Goal: Task Accomplishment & Management: Use online tool/utility

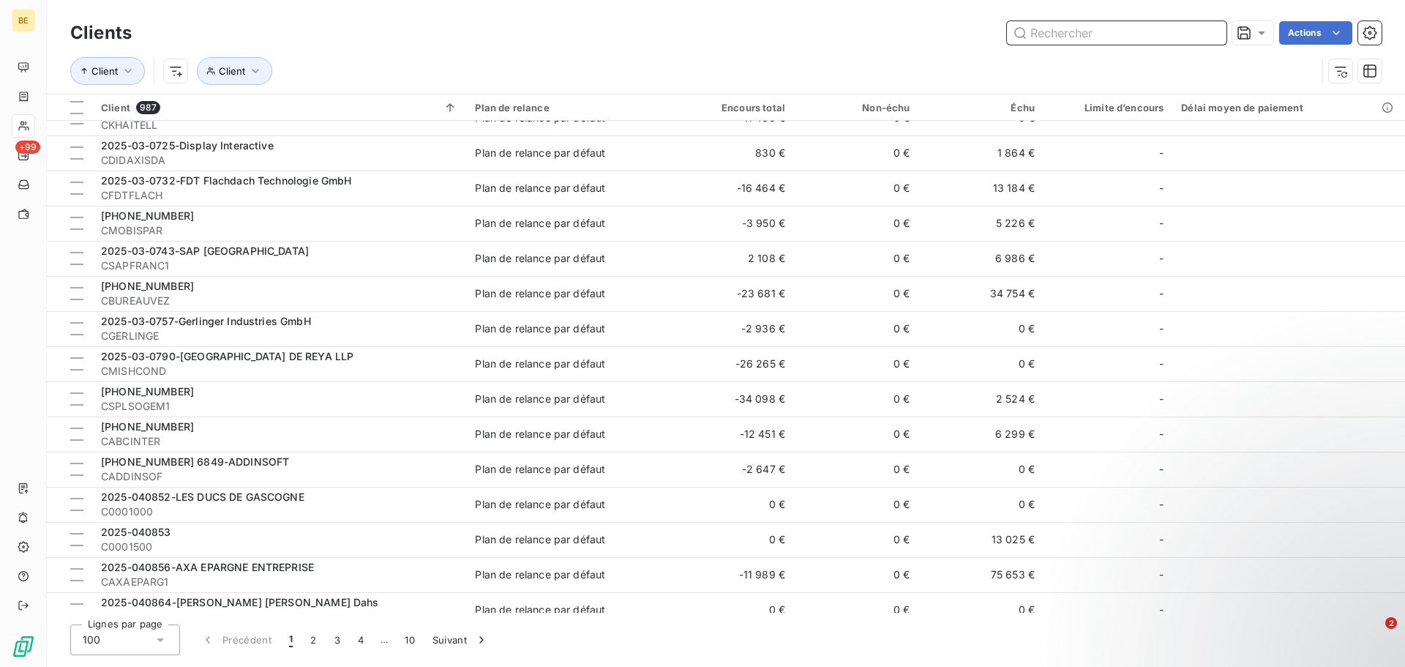
scroll to position [512, 0]
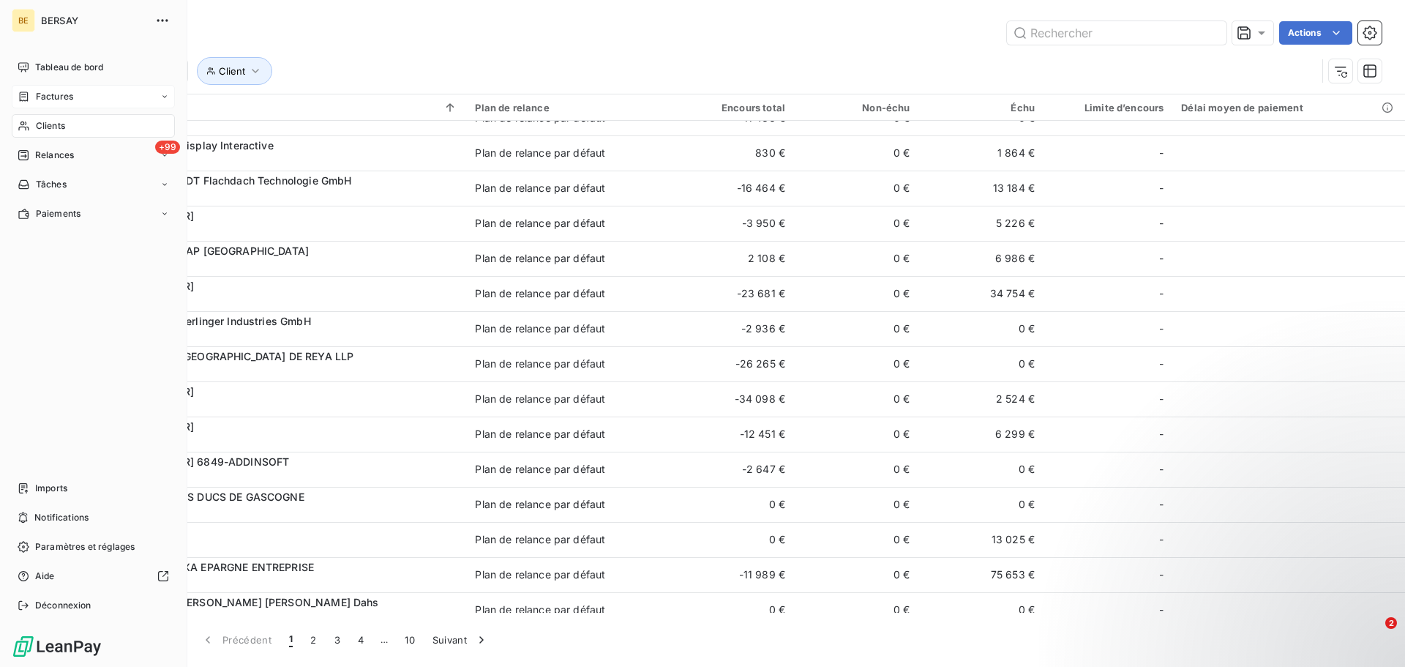
click at [53, 104] on div "Factures" at bounding box center [93, 96] width 163 height 23
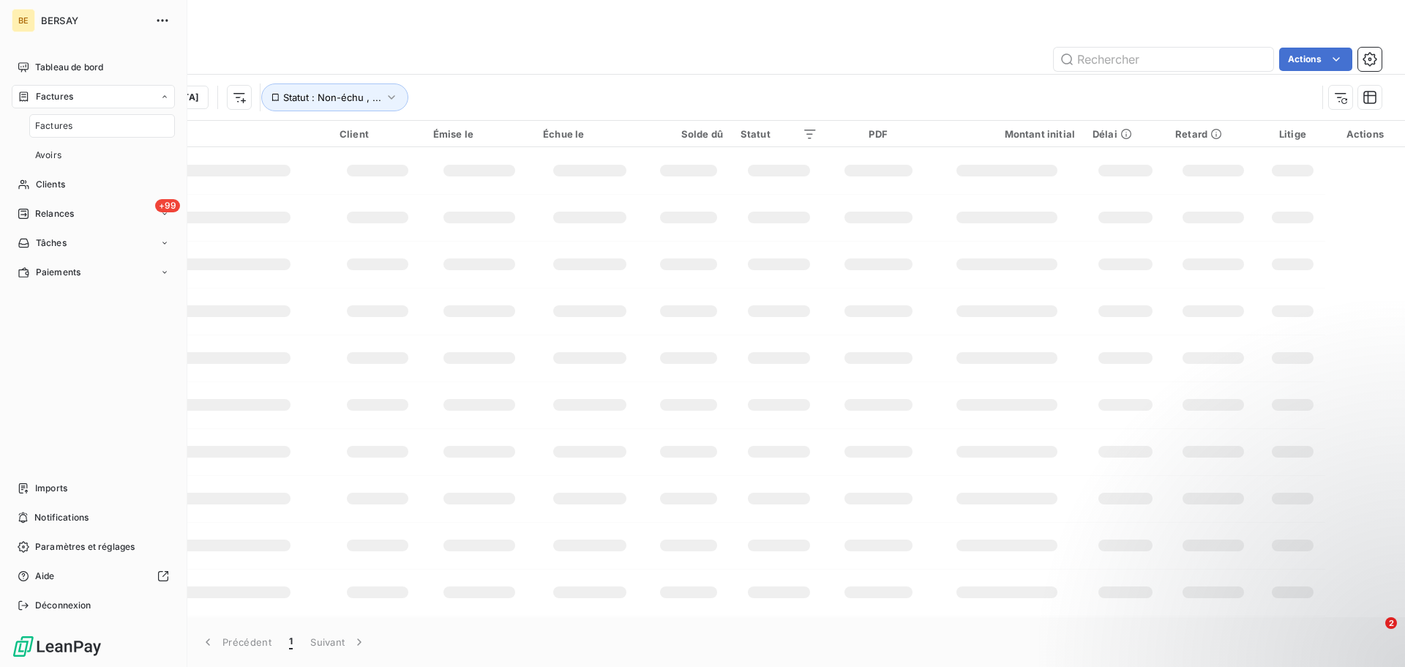
click at [59, 126] on span "Factures" at bounding box center [53, 125] width 37 height 13
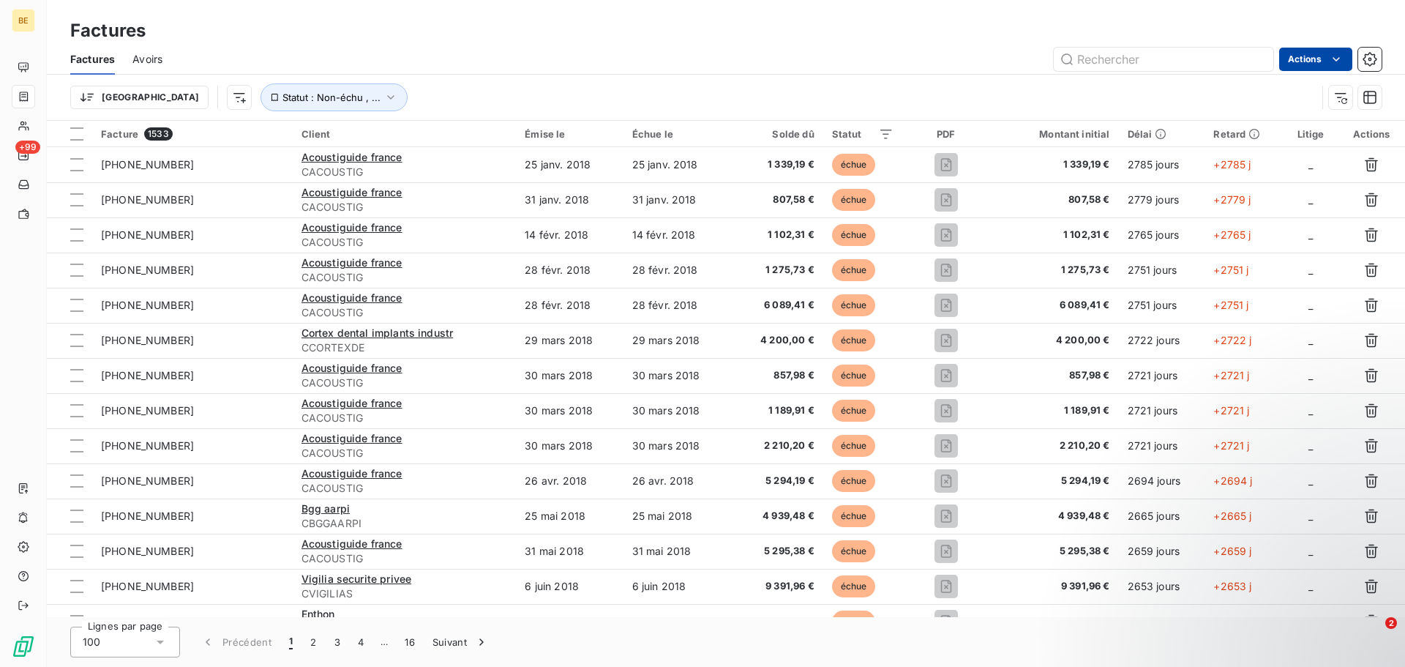
click at [1336, 70] on html "BE +99 Factures Factures Avoirs Actions Trier Statut : Non-échu , ... Facture 1…" at bounding box center [702, 333] width 1405 height 667
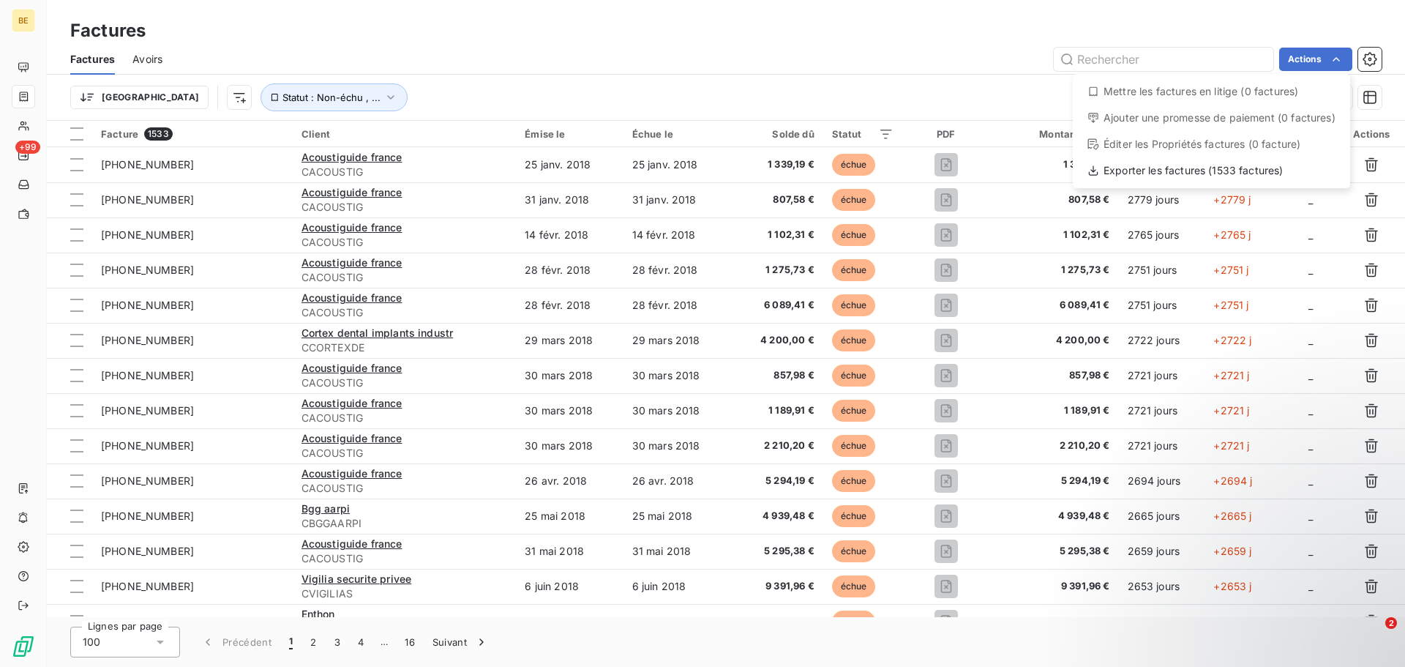
click at [1369, 62] on html "BE +99 Factures Factures Avoirs Actions Mettre les factures en litige (0 factur…" at bounding box center [702, 333] width 1405 height 667
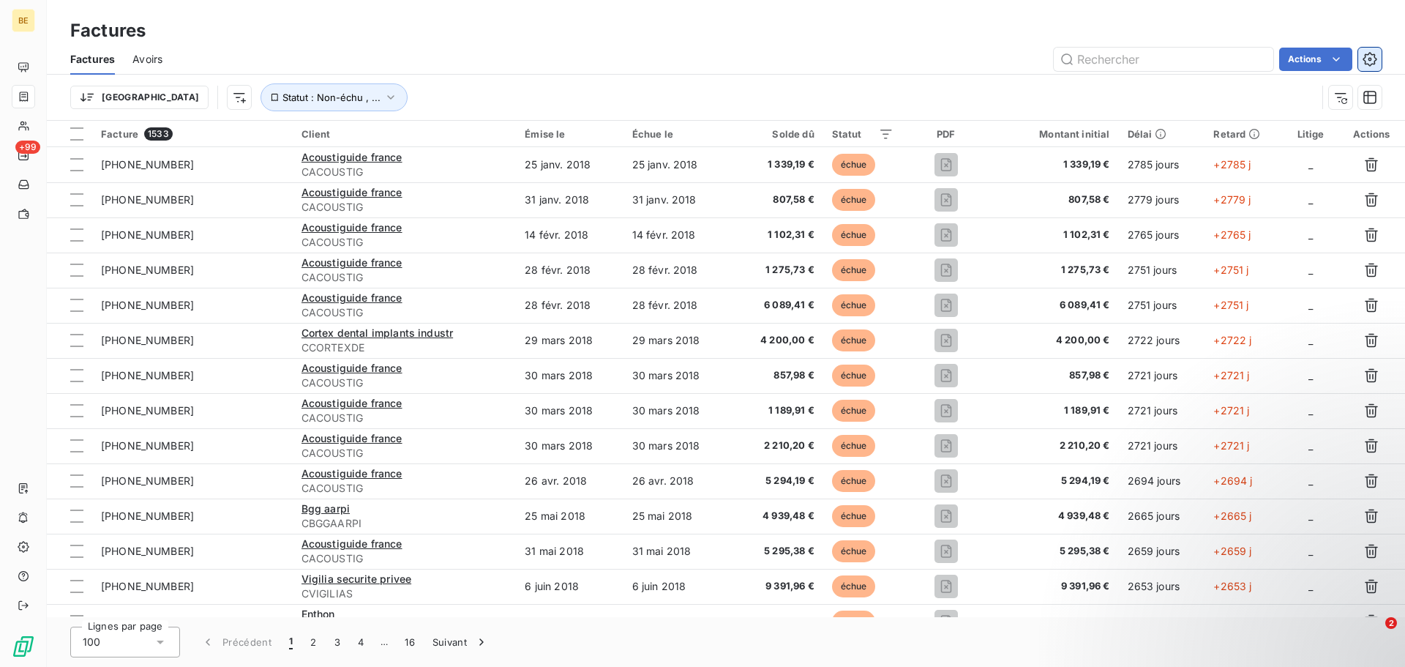
click at [1374, 52] on icon "button" at bounding box center [1370, 59] width 15 height 15
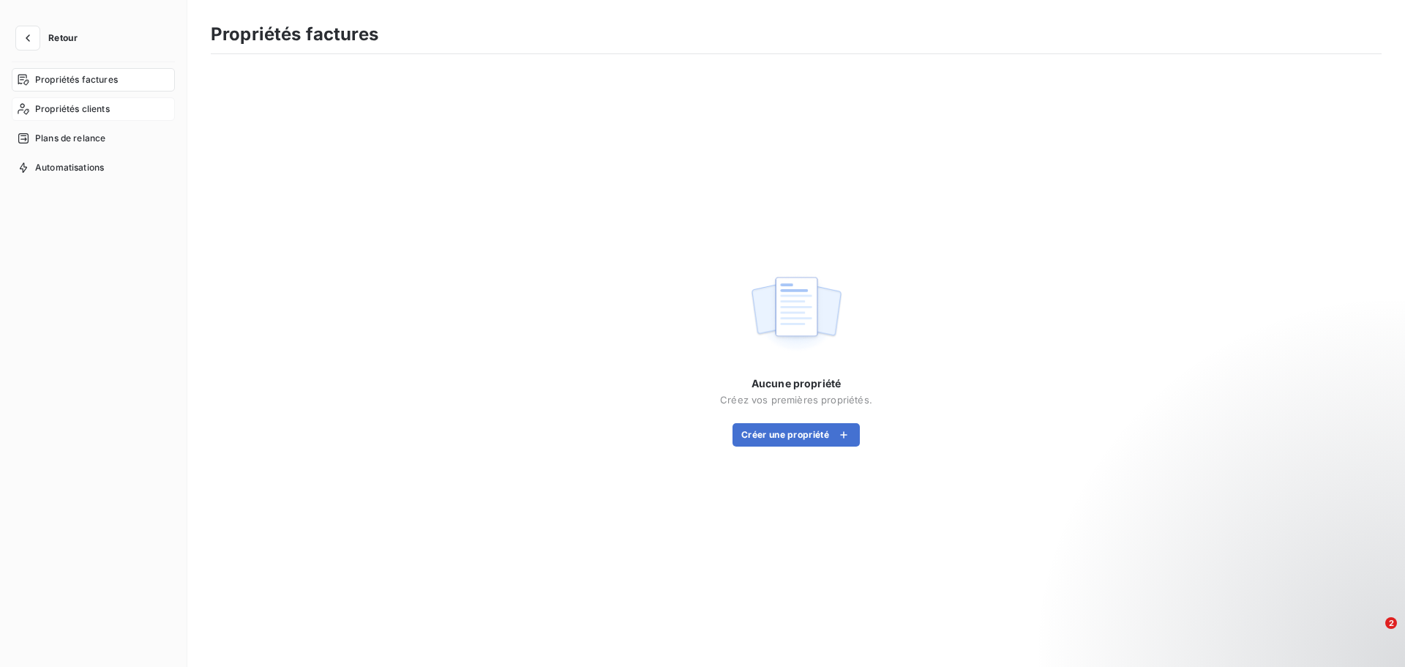
click at [114, 115] on div "Propriétés clients" at bounding box center [93, 108] width 163 height 23
click at [92, 85] on span "Propriétés factures" at bounding box center [76, 79] width 83 height 13
click at [45, 141] on span "Plans de relance" at bounding box center [70, 138] width 70 height 13
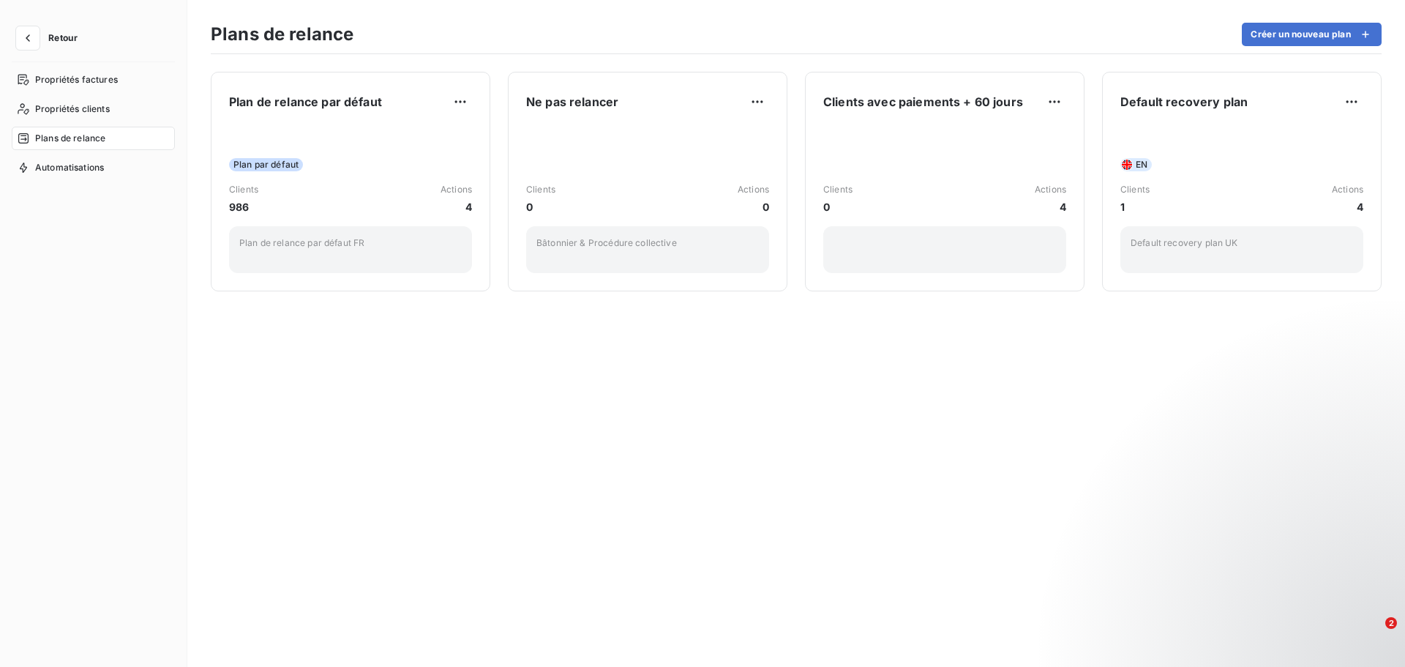
click at [1010, 417] on div "Plan de relance par défaut Plan par défaut Clients 986 Actions 4 Plan de relanc…" at bounding box center [796, 360] width 1218 height 613
click at [39, 42] on button "button" at bounding box center [27, 37] width 23 height 23
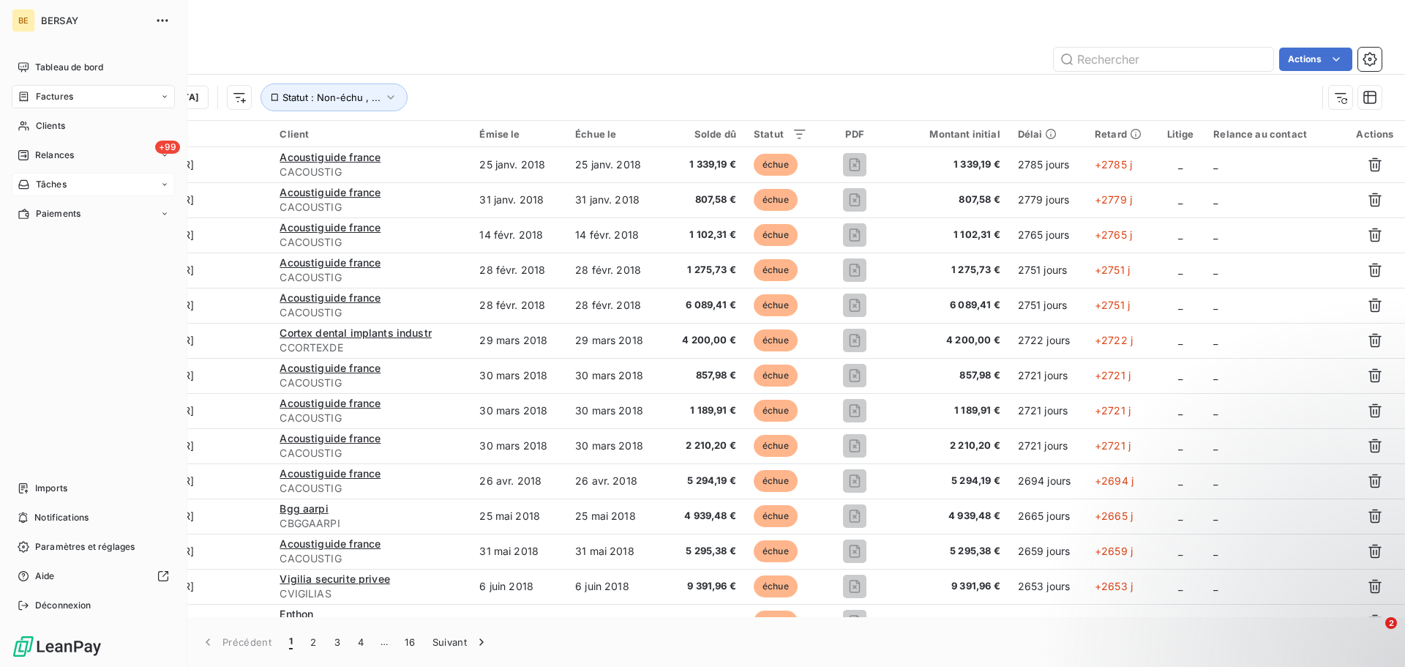
click at [34, 182] on div "Tâches" at bounding box center [42, 184] width 49 height 13
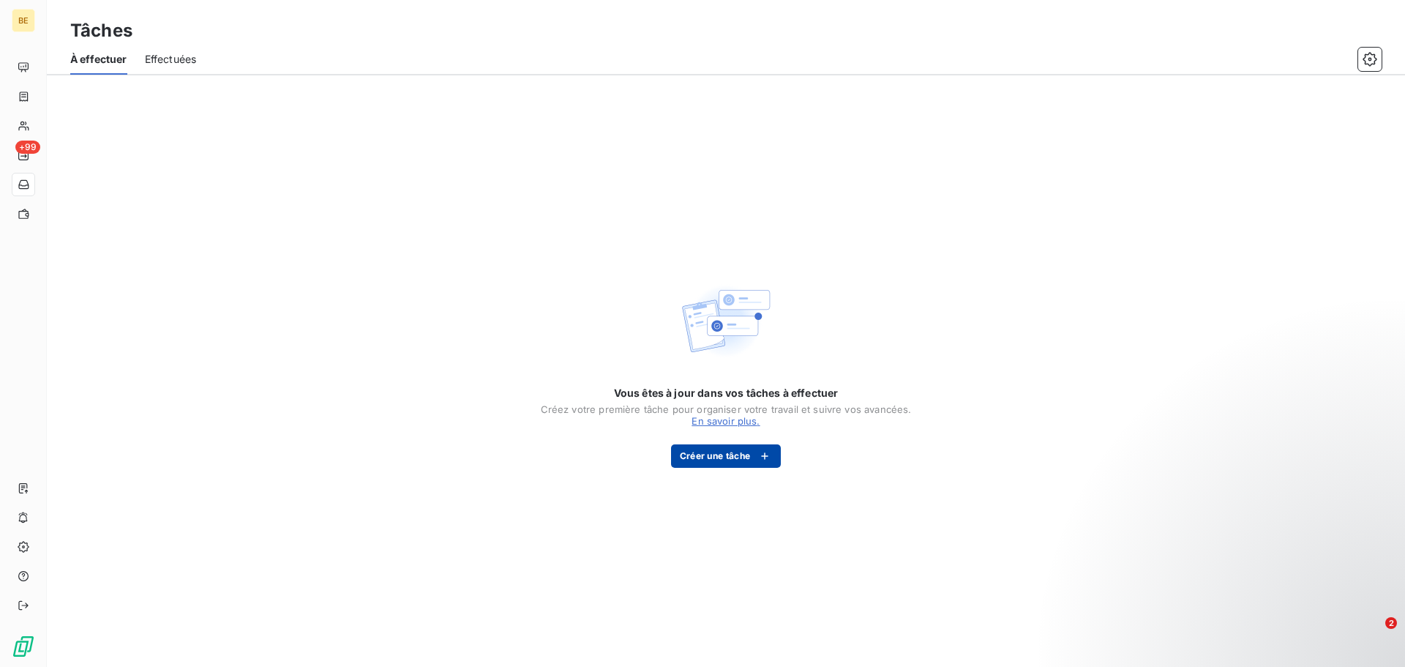
click at [714, 449] on button "Créer une tâche" at bounding box center [726, 455] width 111 height 23
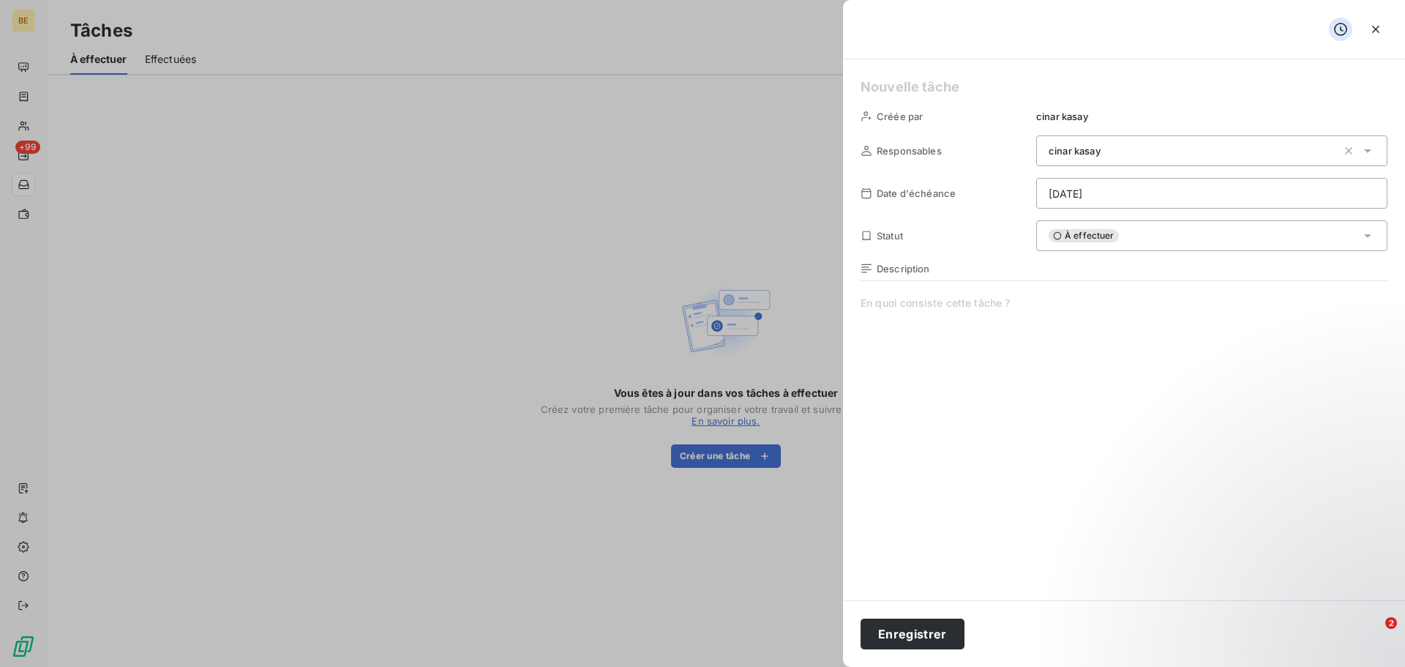
click at [1143, 152] on div "cinar kasay" at bounding box center [1193, 150] width 288 height 15
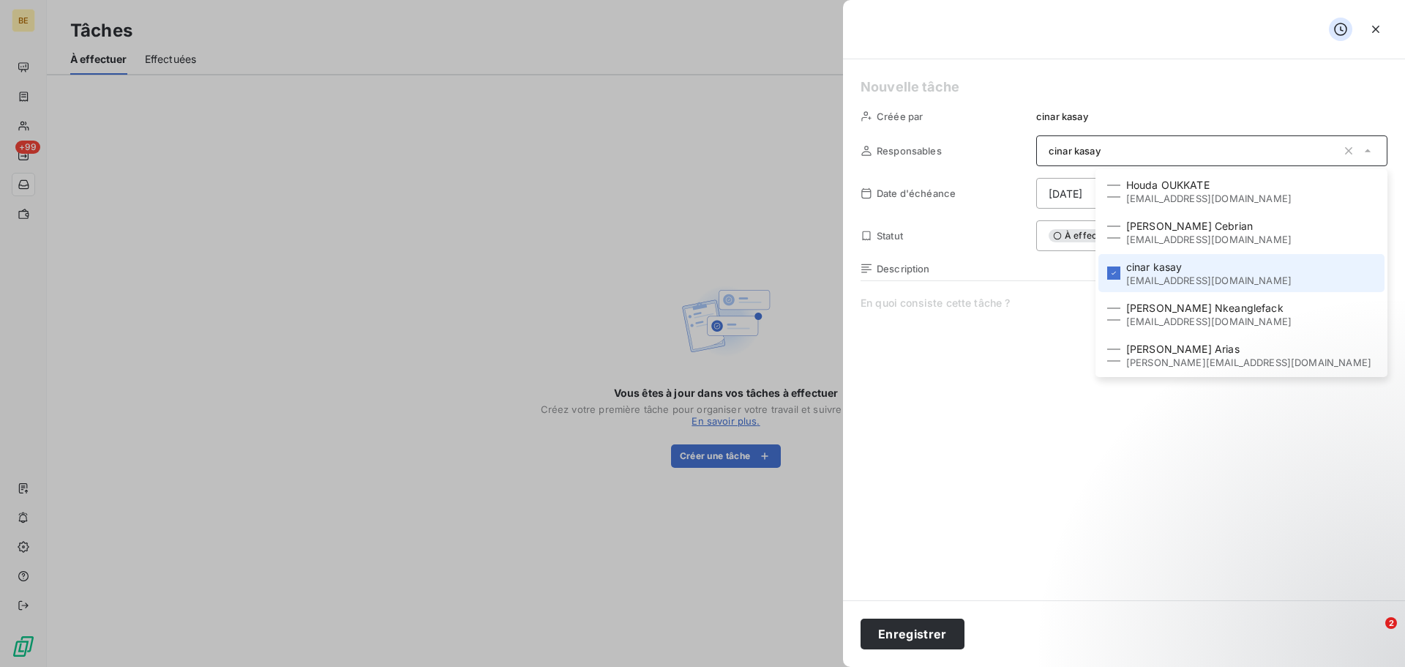
click at [951, 278] on div "Description" at bounding box center [1124, 420] width 527 height 314
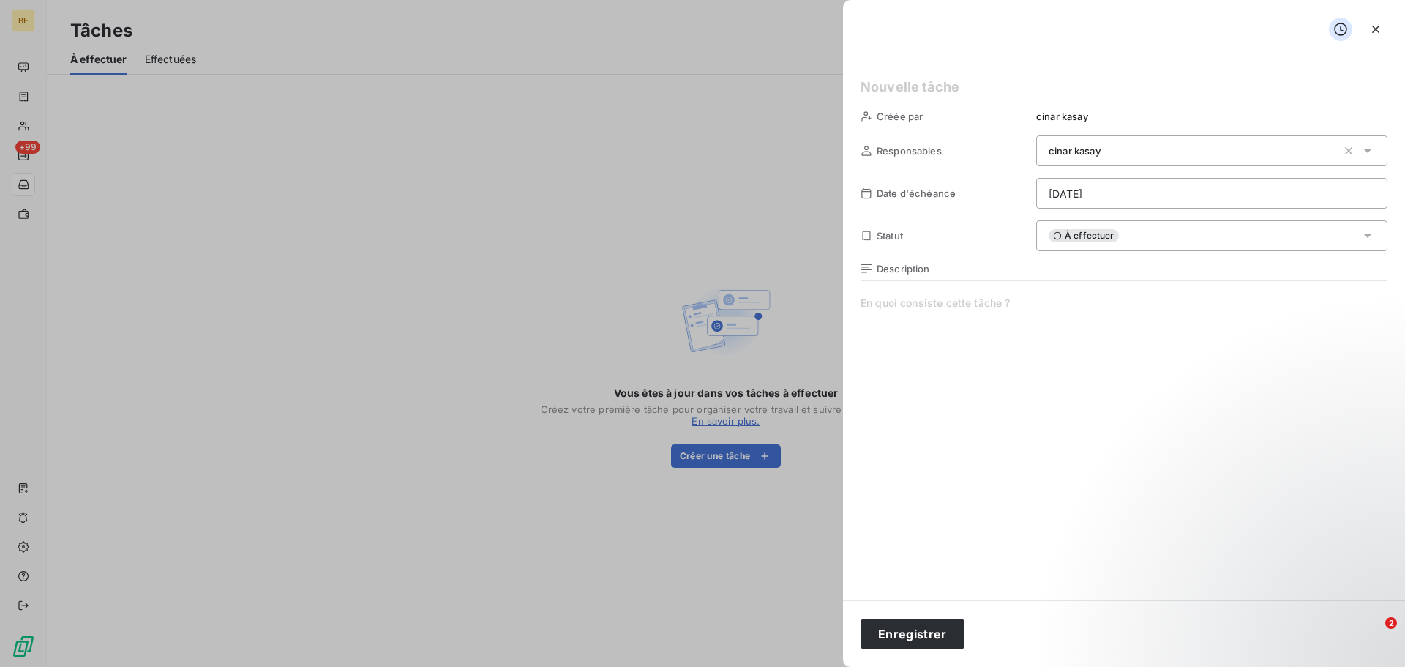
click at [654, 131] on div at bounding box center [702, 333] width 1405 height 667
click at [214, 97] on div at bounding box center [702, 333] width 1405 height 667
click at [1377, 29] on icon "button" at bounding box center [1375, 29] width 7 height 7
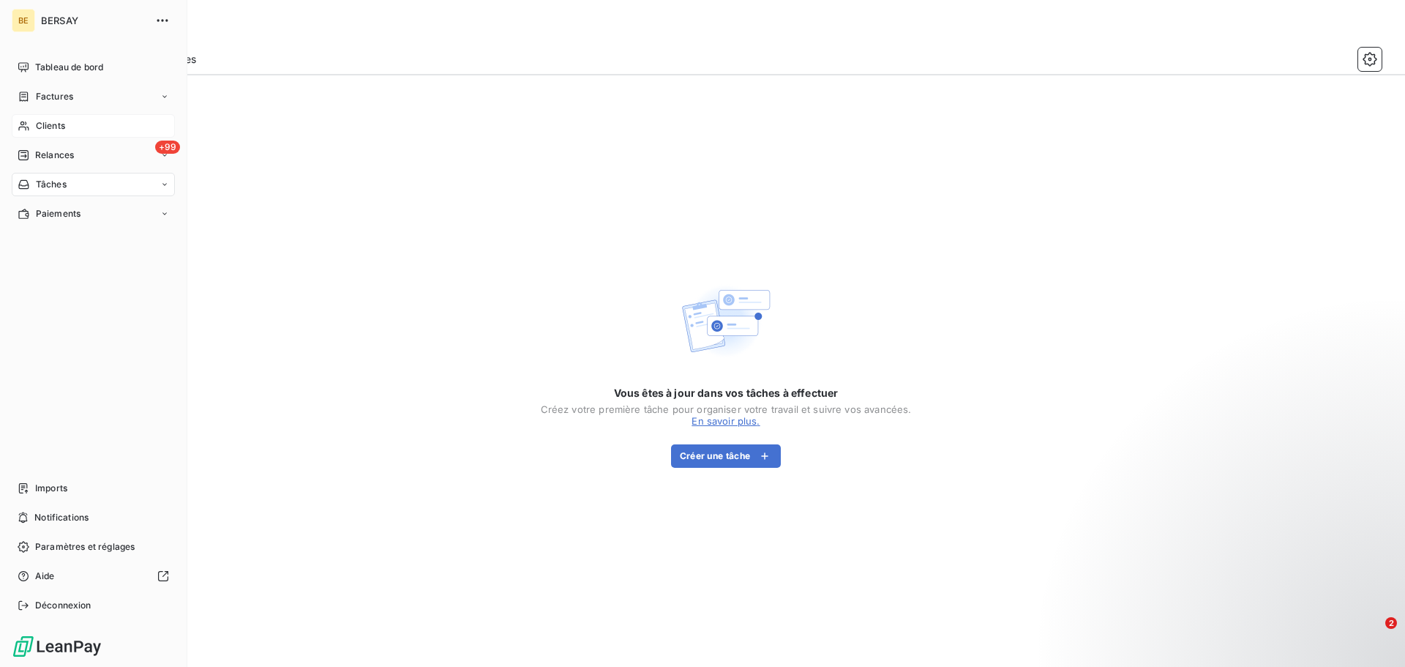
click at [44, 119] on div "Clients" at bounding box center [93, 125] width 163 height 23
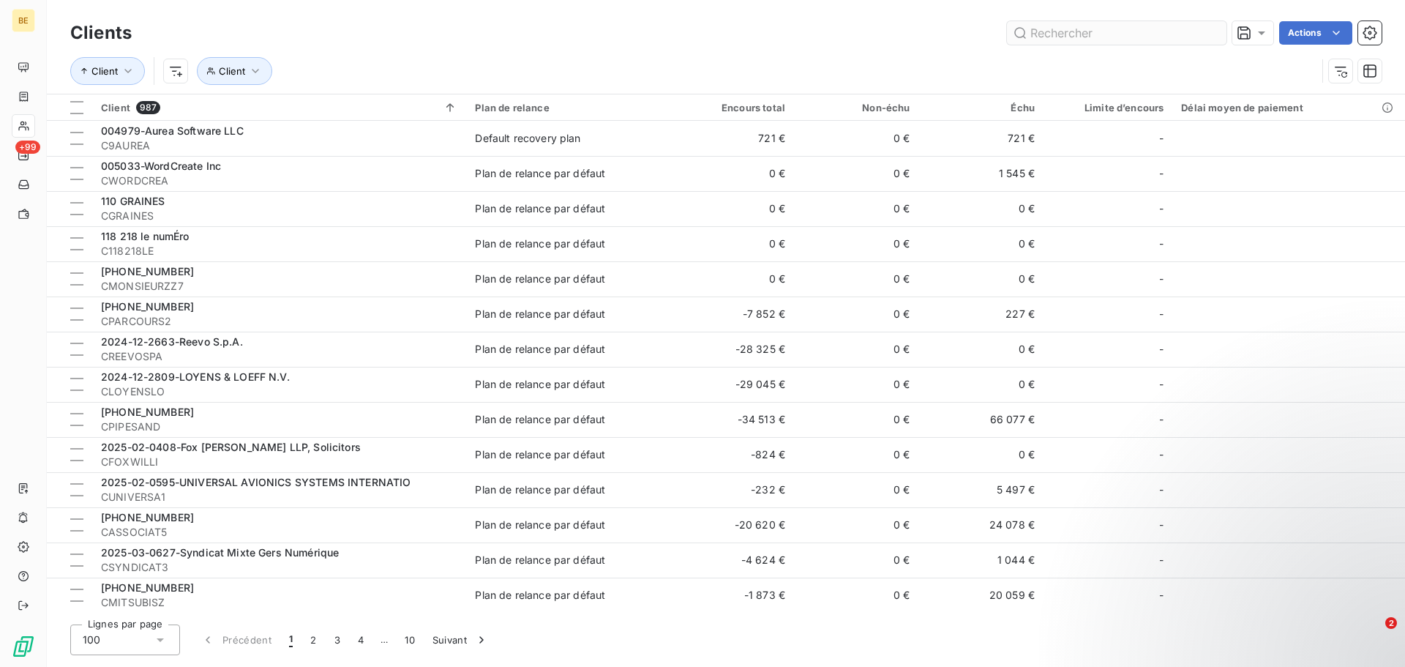
click at [1063, 37] on input "text" at bounding box center [1117, 32] width 220 height 23
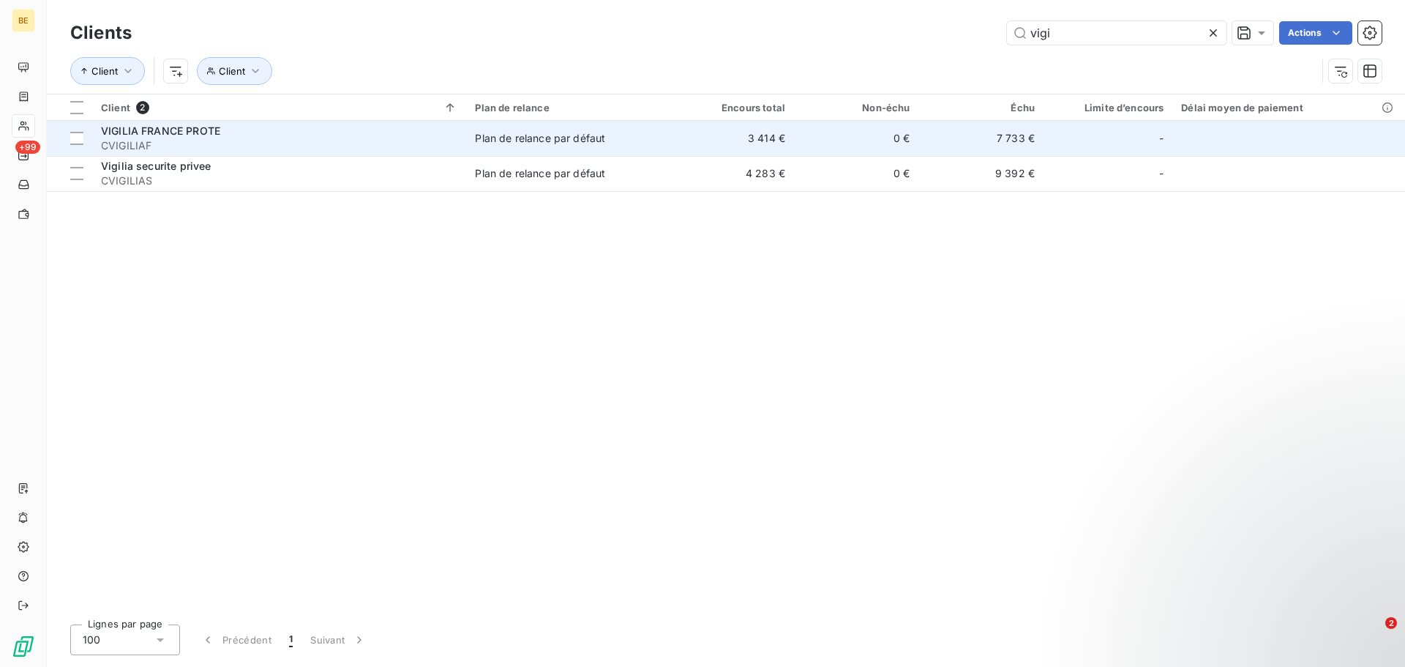
type input "vigi"
click at [222, 137] on div "VIGILIA FRANCE PROTE" at bounding box center [279, 131] width 356 height 15
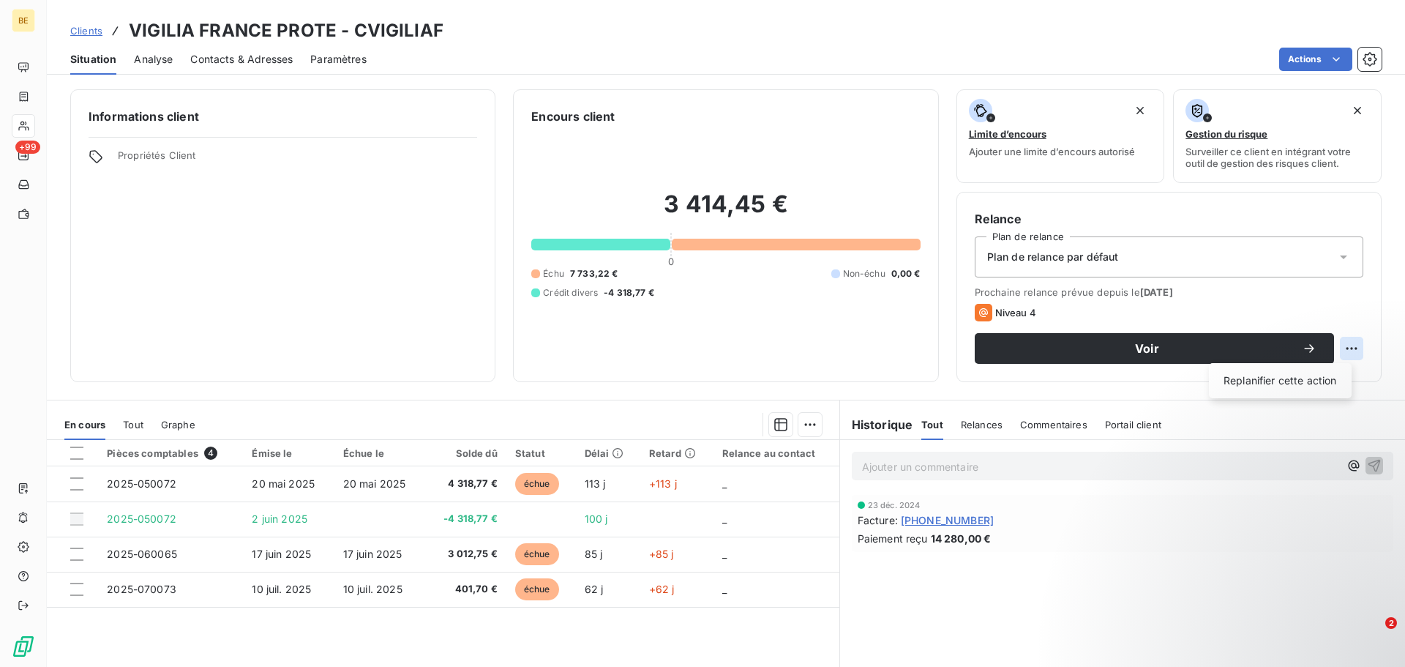
click at [1339, 343] on html "BE +99 Clients VIGILIA FRANCE PROTE - CVIGILIAF Situation Analyse Contacts & Ad…" at bounding box center [702, 333] width 1405 height 667
click at [774, 326] on html "BE +99 Clients VIGILIA FRANCE PROTE - CVIGILIAF Situation Analyse Contacts & Ad…" at bounding box center [702, 333] width 1405 height 667
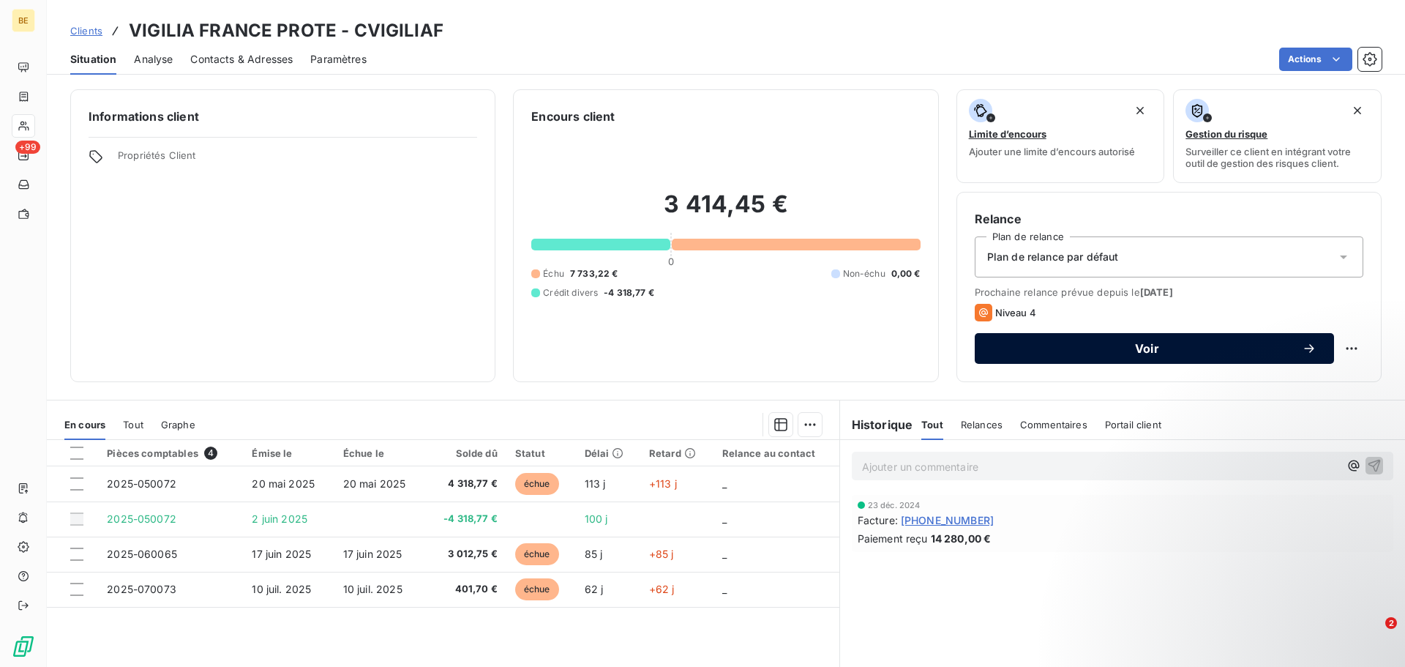
click at [1052, 336] on button "Voir" at bounding box center [1154, 348] width 359 height 31
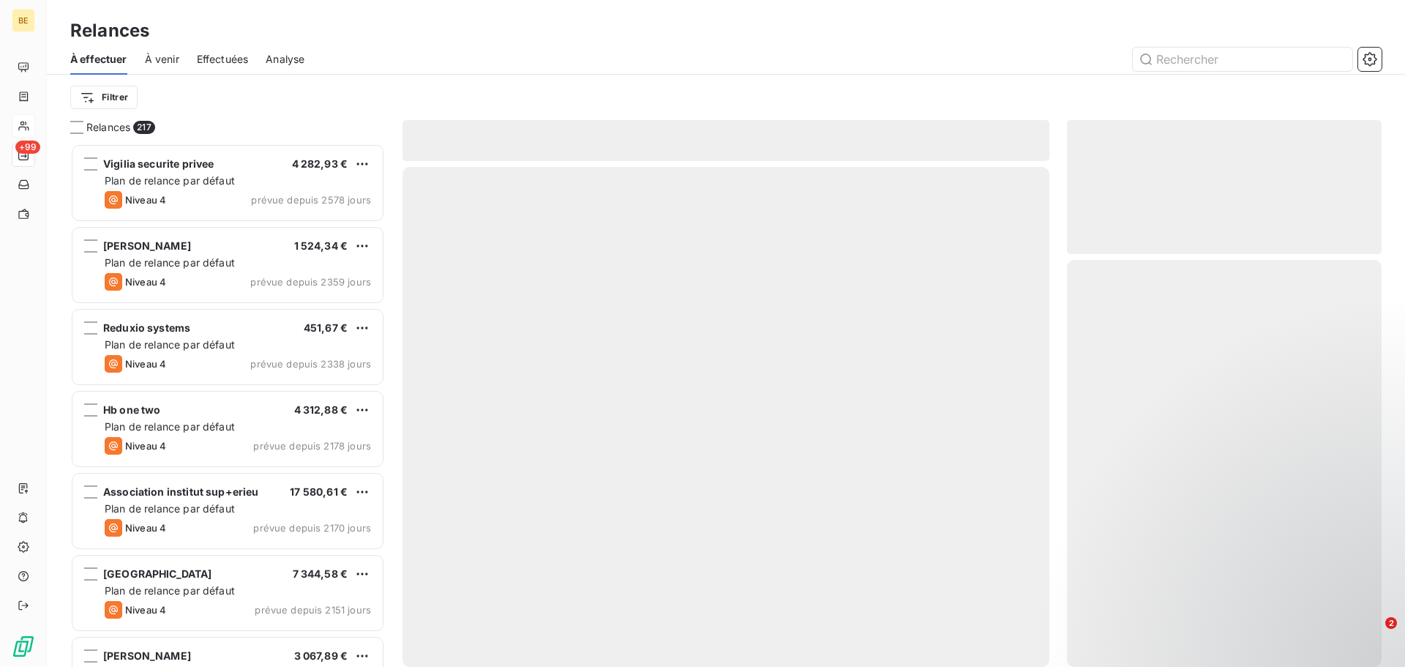
scroll to position [512, 304]
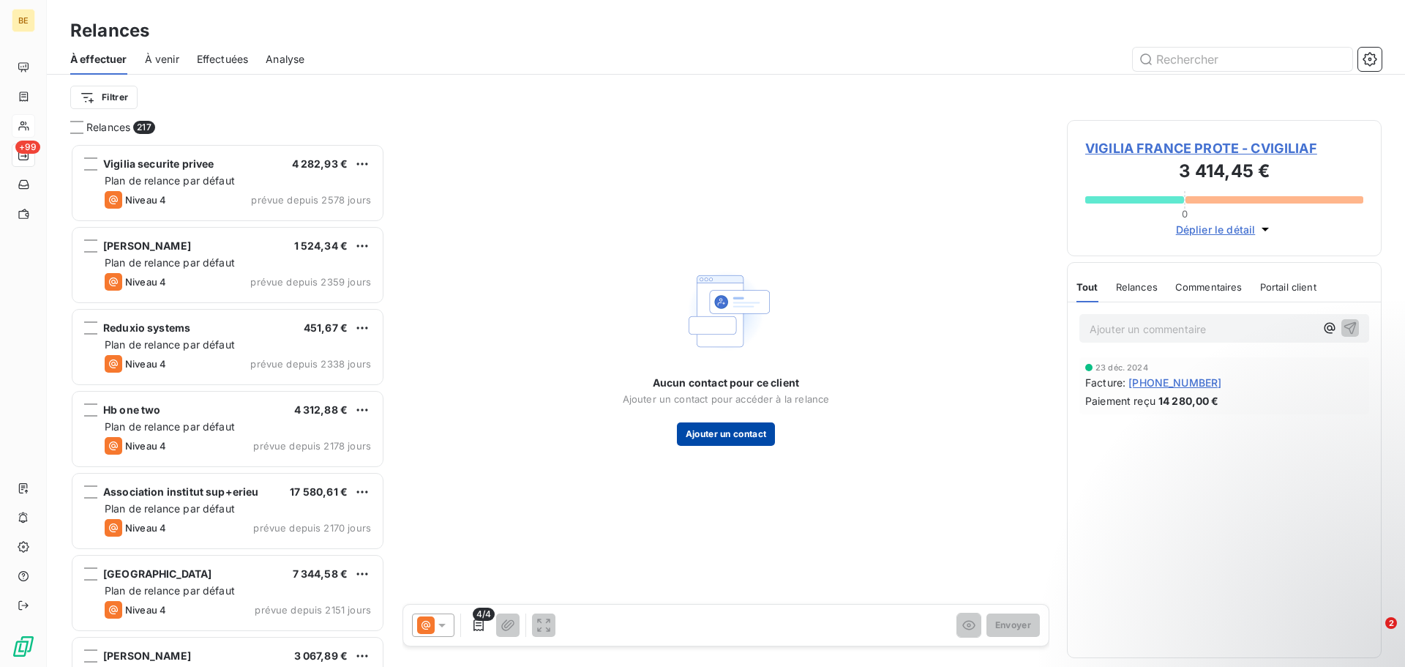
click at [747, 441] on button "Ajouter un contact" at bounding box center [726, 433] width 99 height 23
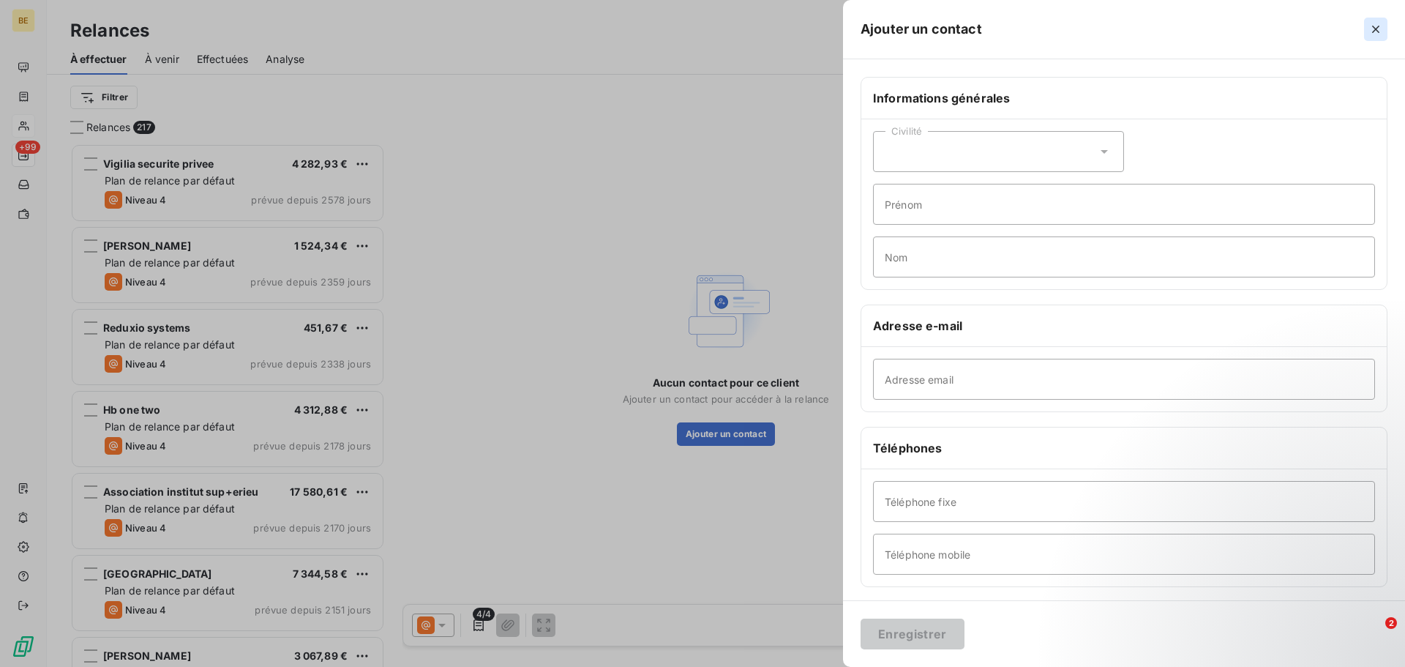
click at [1377, 34] on icon "button" at bounding box center [1376, 29] width 15 height 15
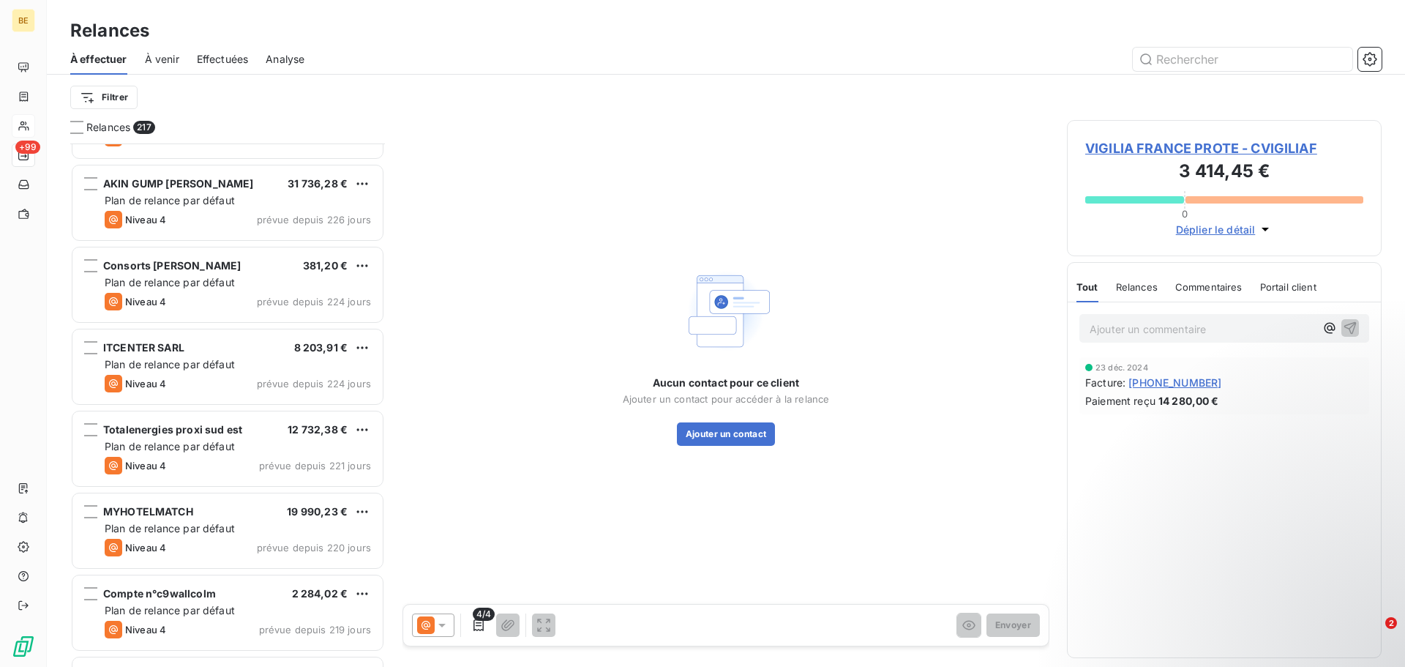
scroll to position [5490, 0]
